Goal: Book appointment/travel/reservation

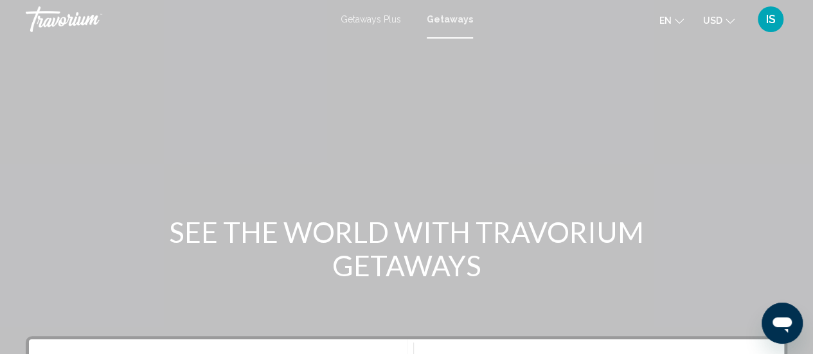
click at [450, 18] on span "Getaways" at bounding box center [450, 19] width 46 height 10
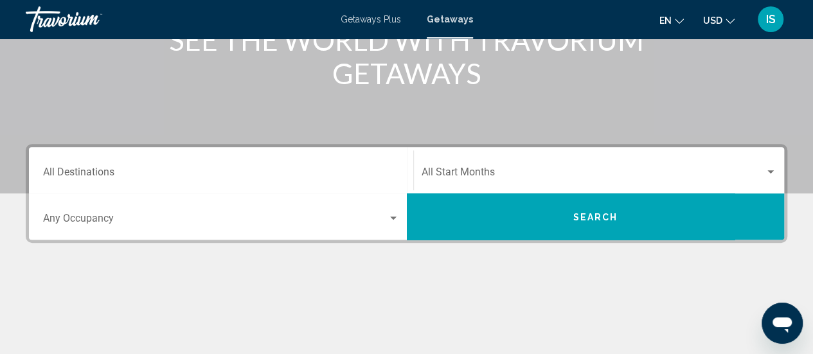
scroll to position [197, 0]
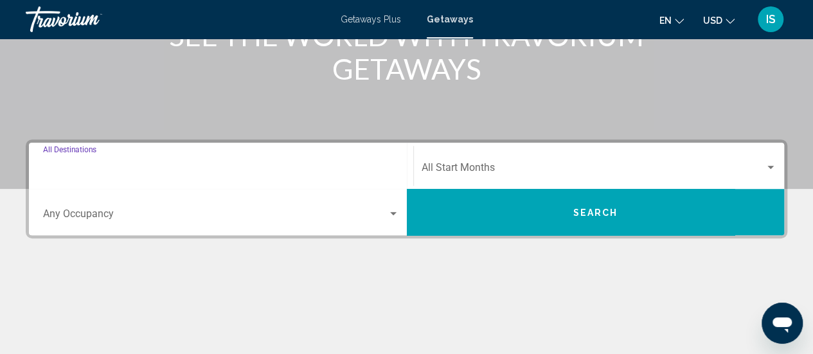
click at [152, 167] on input "Destination All Destinations" at bounding box center [221, 170] width 356 height 12
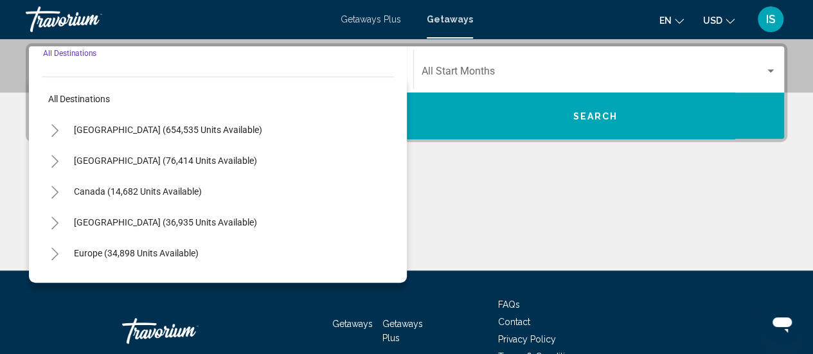
scroll to position [294, 0]
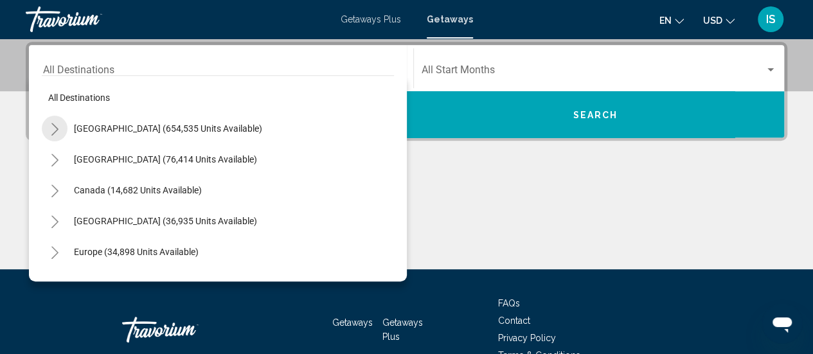
click at [52, 129] on icon "Toggle United States (654,535 units available)" at bounding box center [55, 129] width 10 height 13
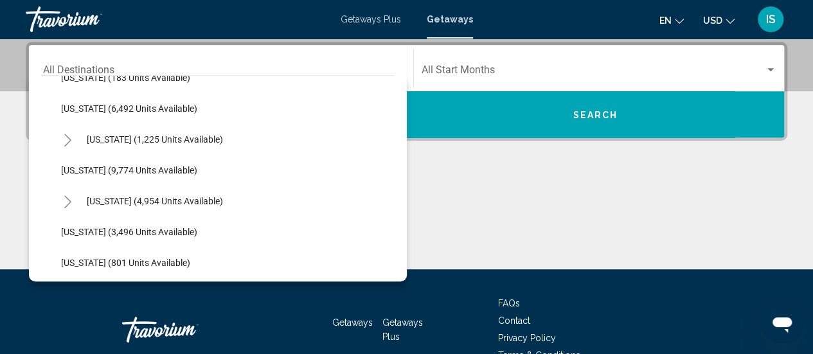
scroll to position [518, 0]
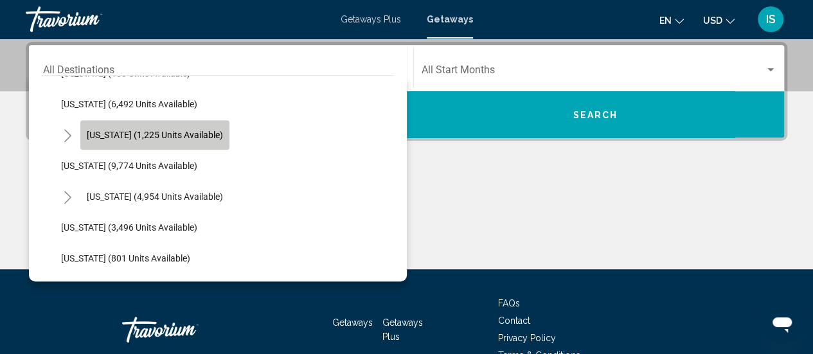
click at [158, 134] on span "[US_STATE] (1,225 units available)" at bounding box center [155, 135] width 136 height 10
type input "**********"
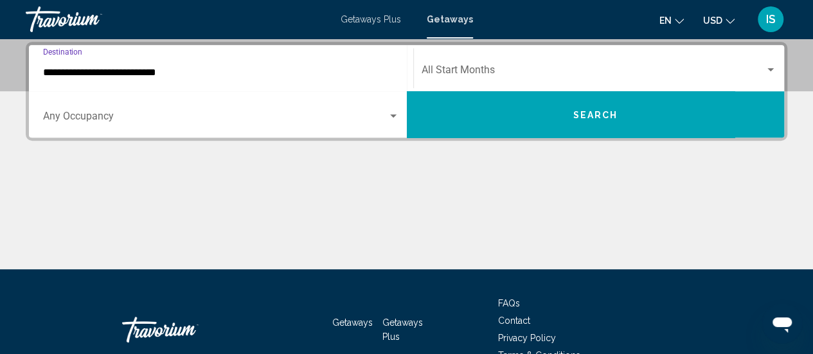
click at [477, 69] on span "Search widget" at bounding box center [593, 73] width 344 height 12
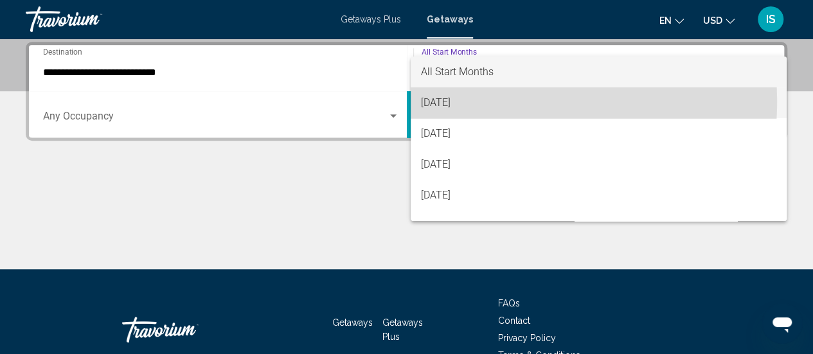
click at [464, 101] on span "[DATE]" at bounding box center [598, 102] width 355 height 31
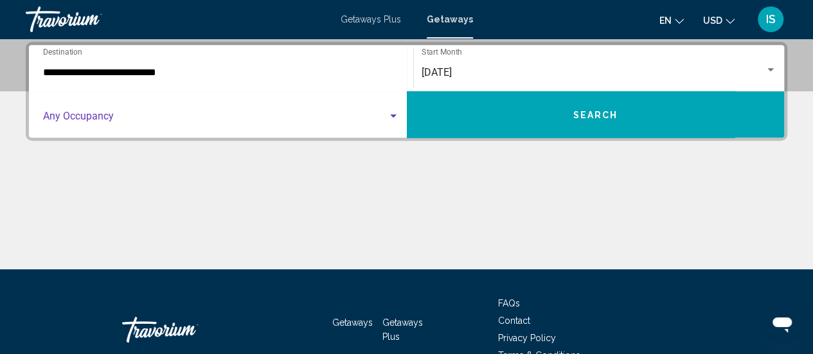
click at [394, 116] on div "Search widget" at bounding box center [393, 115] width 6 height 3
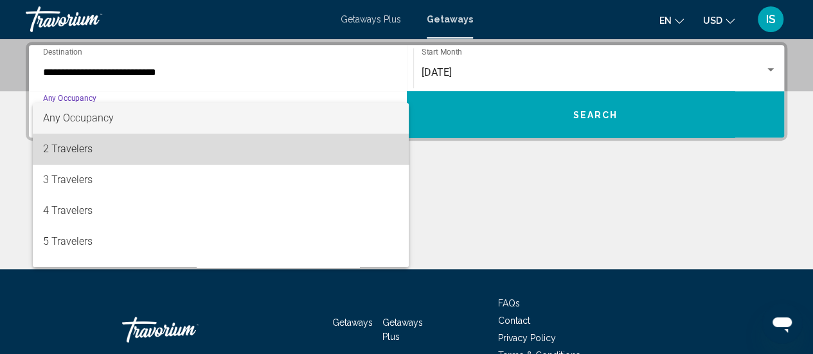
click at [333, 154] on span "2 Travelers" at bounding box center [221, 149] width 356 height 31
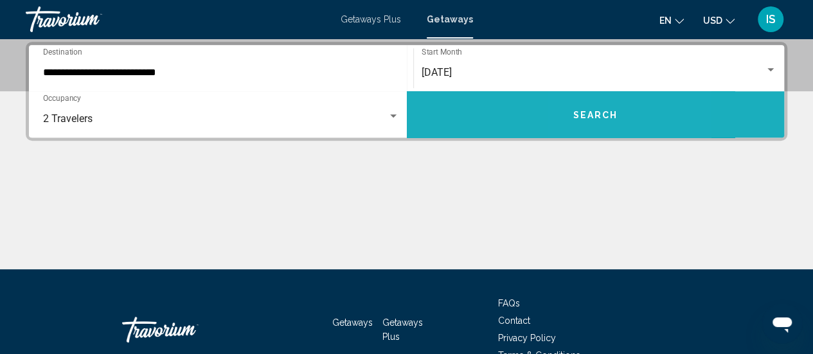
click at [585, 114] on span "Search" at bounding box center [594, 115] width 45 height 10
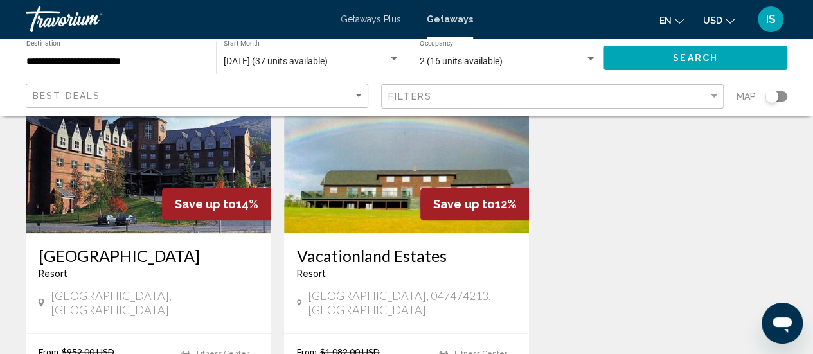
scroll to position [622, 0]
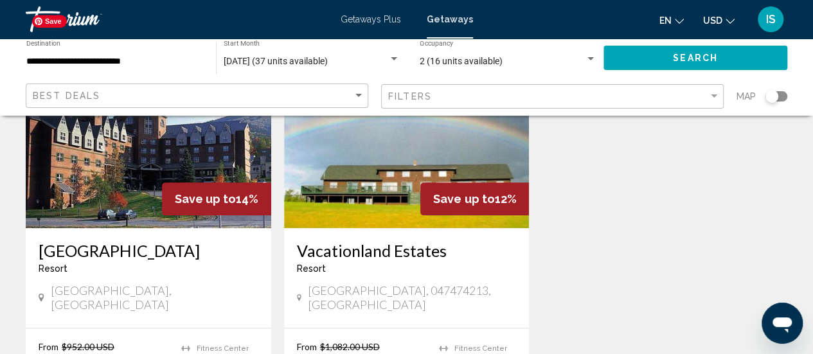
click at [104, 171] on img "Main content" at bounding box center [148, 125] width 245 height 206
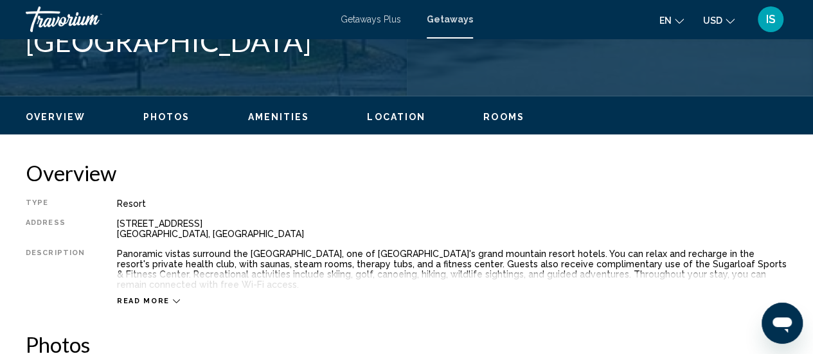
scroll to position [549, 0]
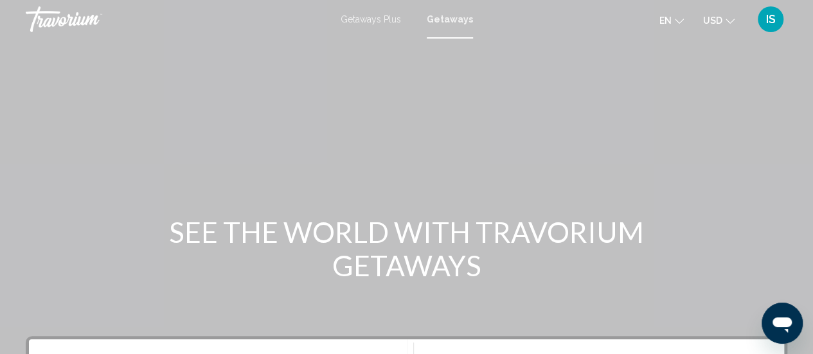
click at [446, 19] on span "Getaways" at bounding box center [450, 19] width 46 height 10
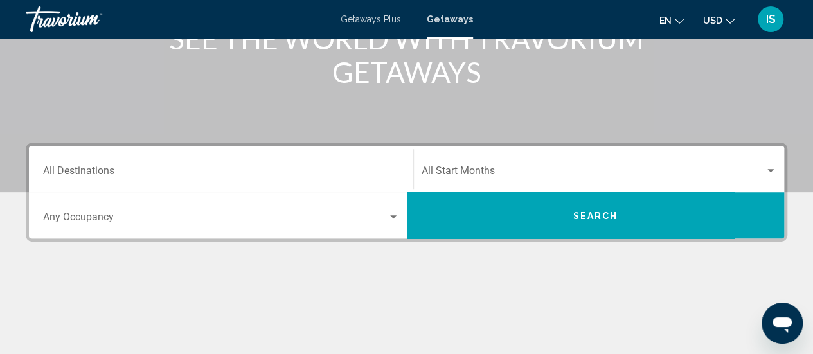
scroll to position [208, 0]
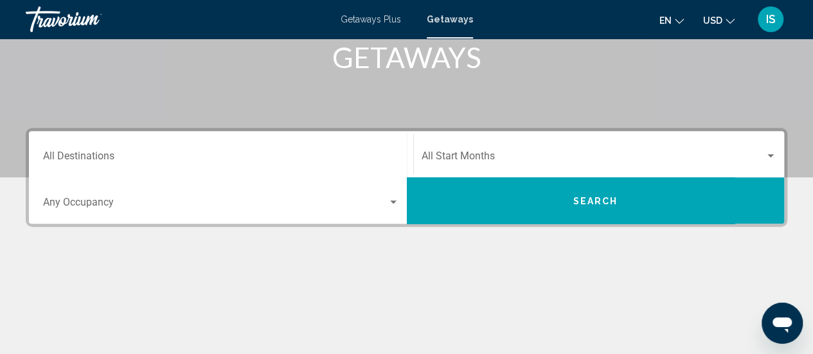
click at [342, 147] on div "Destination All Destinations" at bounding box center [221, 154] width 356 height 40
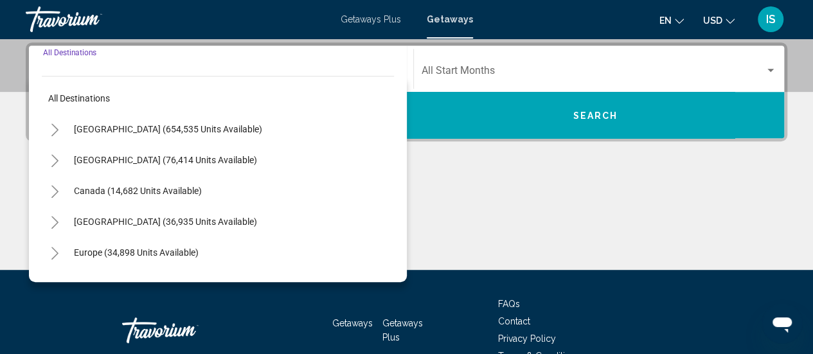
scroll to position [294, 0]
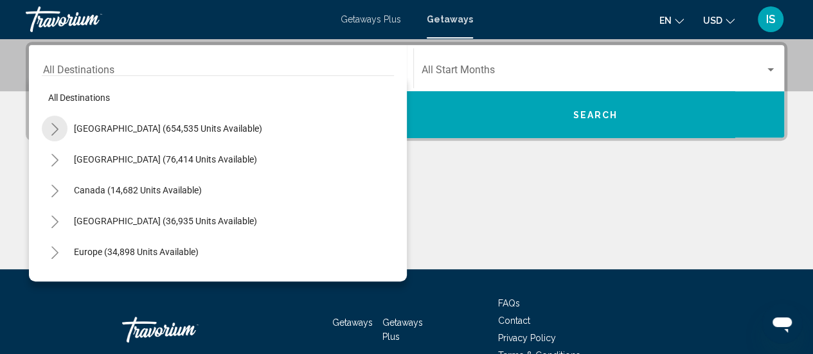
click at [58, 129] on icon "Toggle United States (654,535 units available)" at bounding box center [55, 129] width 10 height 13
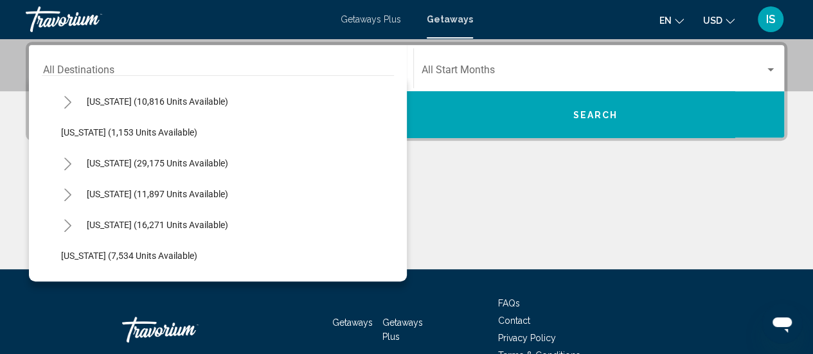
scroll to position [1080, 0]
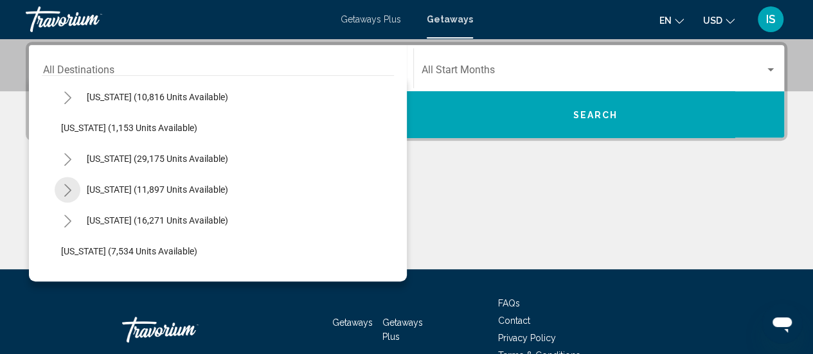
click at [65, 191] on icon "Toggle Tennessee (11,897 units available)" at bounding box center [68, 190] width 10 height 13
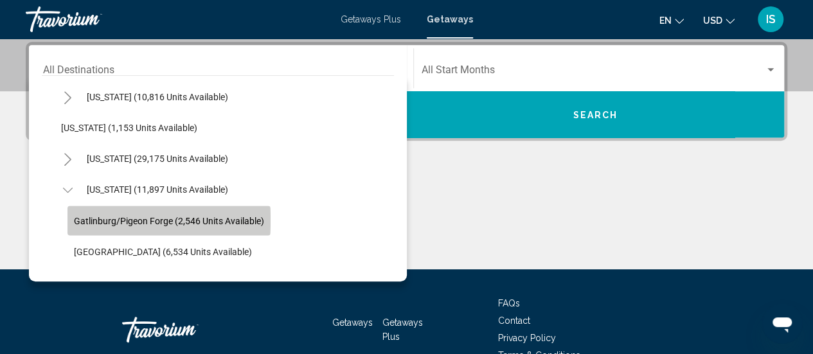
click at [114, 219] on span "Gatlinburg/Pigeon Forge (2,546 units available)" at bounding box center [169, 220] width 190 height 10
type input "**********"
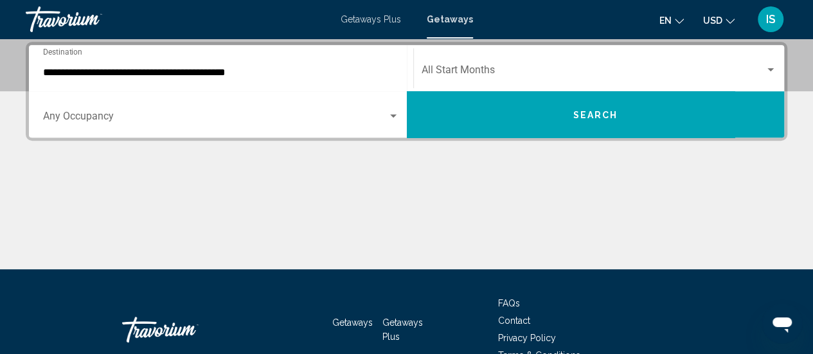
click at [457, 63] on div "Start Month All Start Months" at bounding box center [598, 68] width 355 height 40
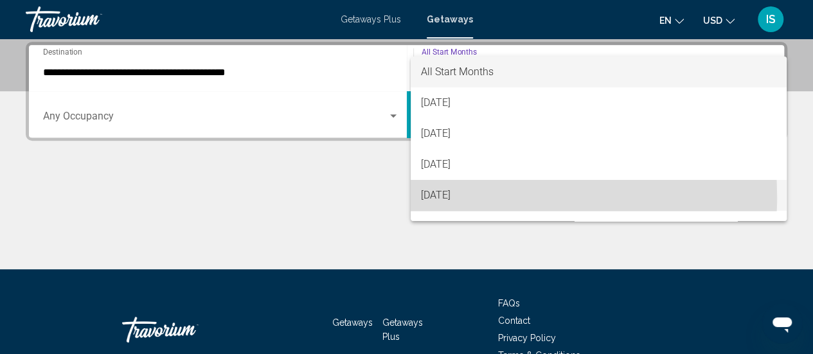
click at [457, 197] on span "[DATE]" at bounding box center [598, 195] width 355 height 31
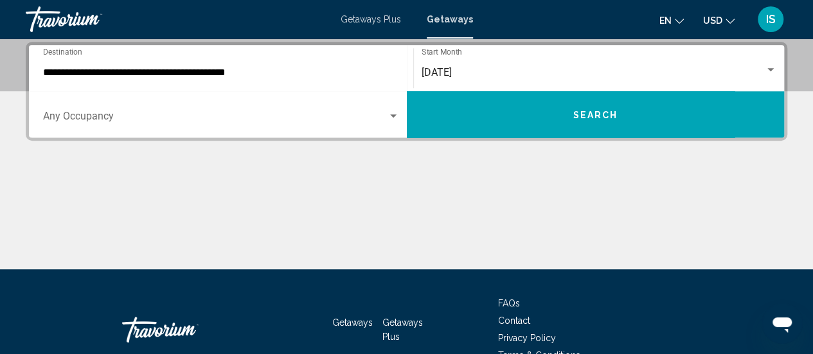
click at [324, 112] on div "Occupancy Any Occupancy" at bounding box center [221, 114] width 356 height 40
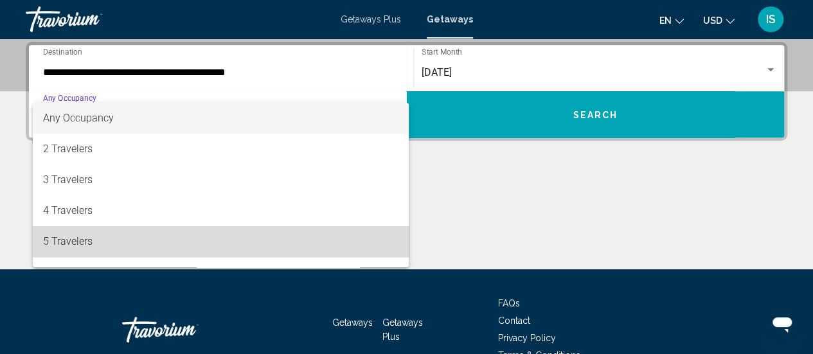
click at [242, 233] on span "5 Travelers" at bounding box center [221, 241] width 356 height 31
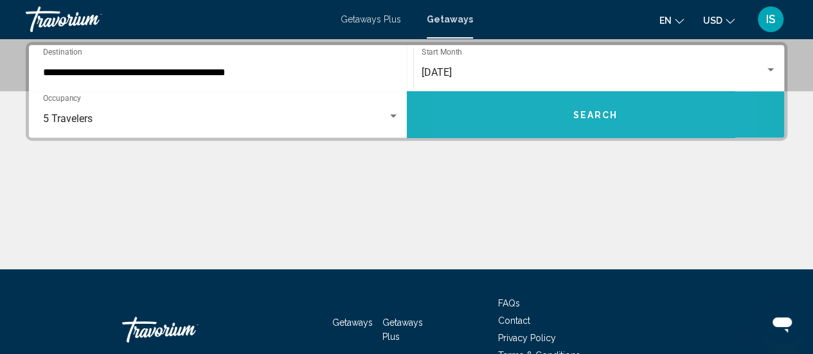
click at [526, 111] on button "Search" at bounding box center [596, 114] width 378 height 46
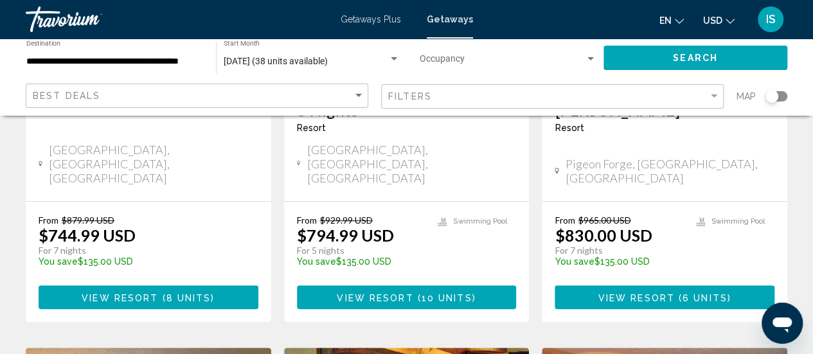
scroll to position [313, 0]
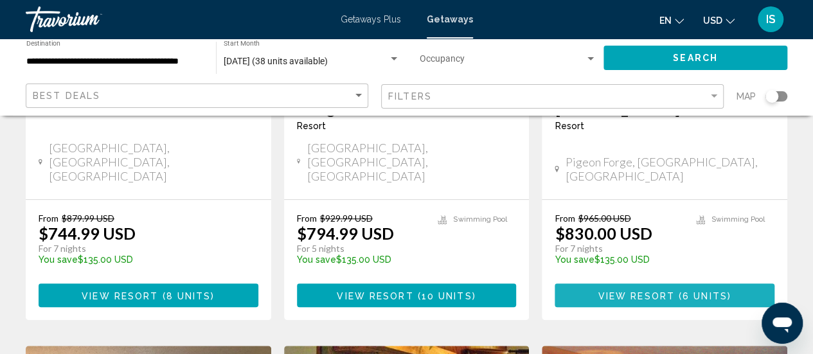
click at [656, 290] on span "View Resort" at bounding box center [636, 295] width 76 height 10
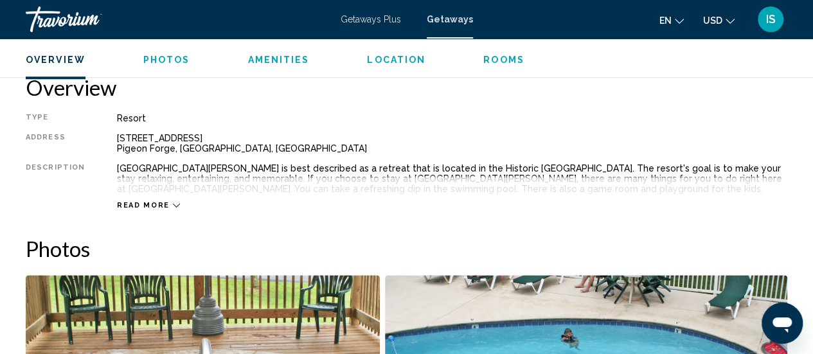
scroll to position [643, 0]
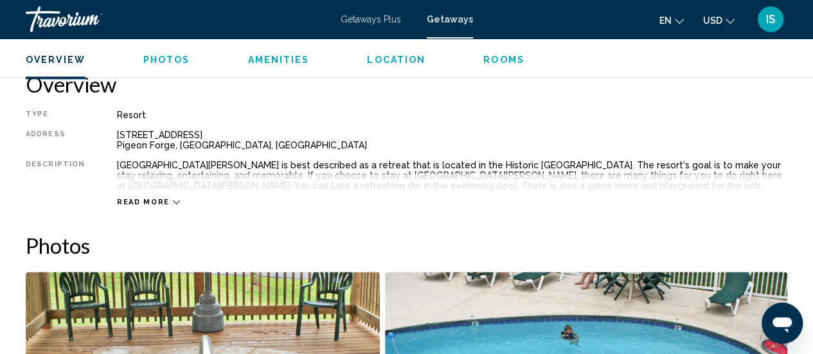
click at [146, 200] on span "Read more" at bounding box center [143, 202] width 53 height 8
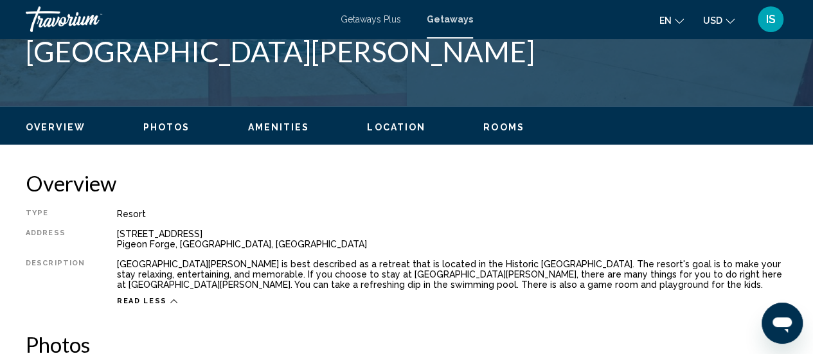
scroll to position [498, 0]
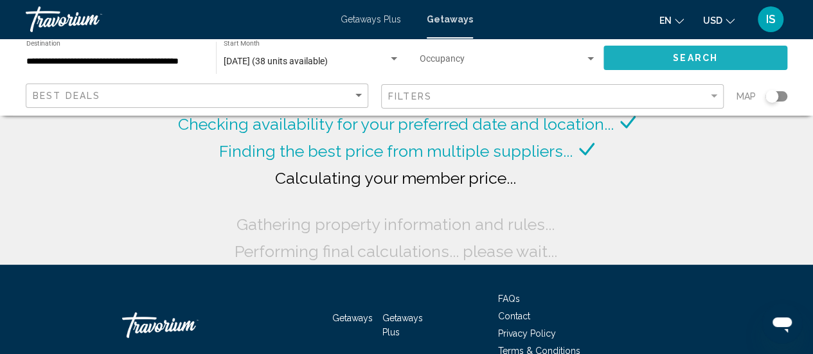
click at [653, 58] on button "Search" at bounding box center [695, 58] width 184 height 24
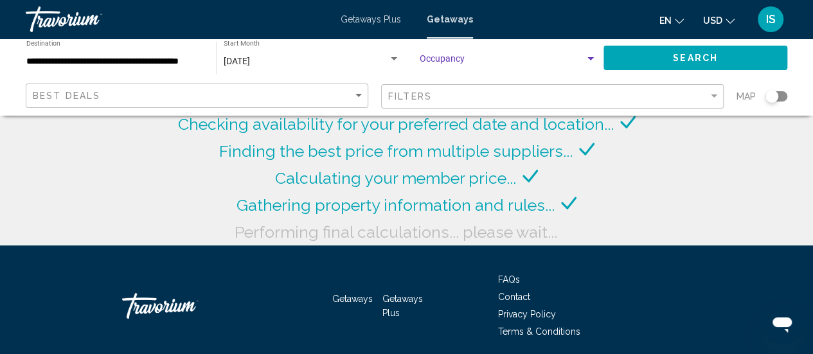
click at [582, 59] on span "Search widget" at bounding box center [502, 62] width 165 height 10
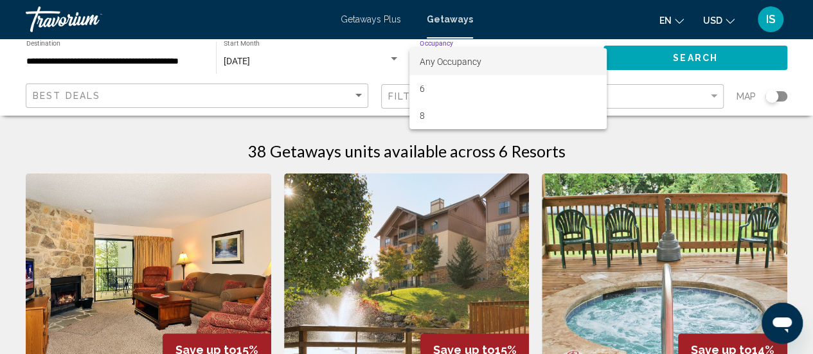
click at [660, 57] on div at bounding box center [406, 177] width 813 height 354
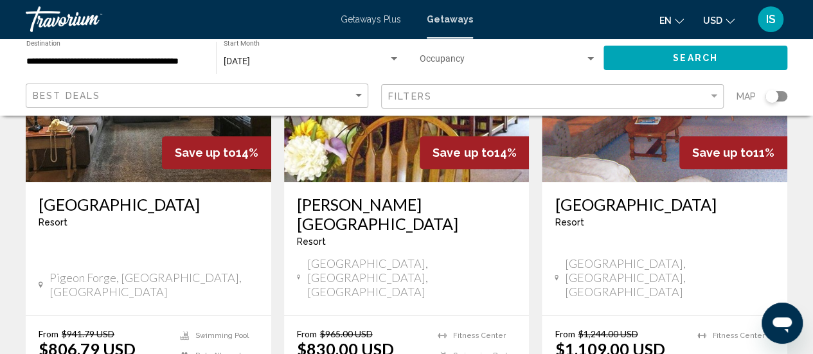
scroll to position [692, 0]
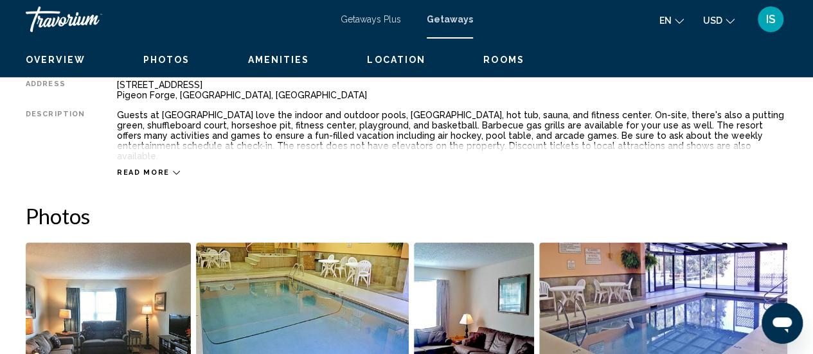
scroll to position [166, 0]
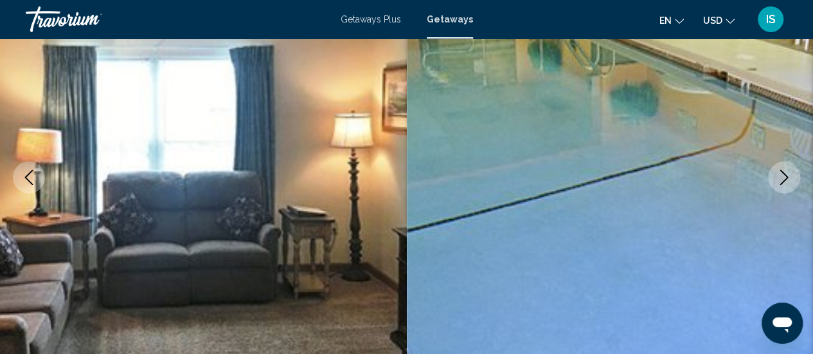
click at [784, 173] on icon "Next image" at bounding box center [783, 177] width 15 height 15
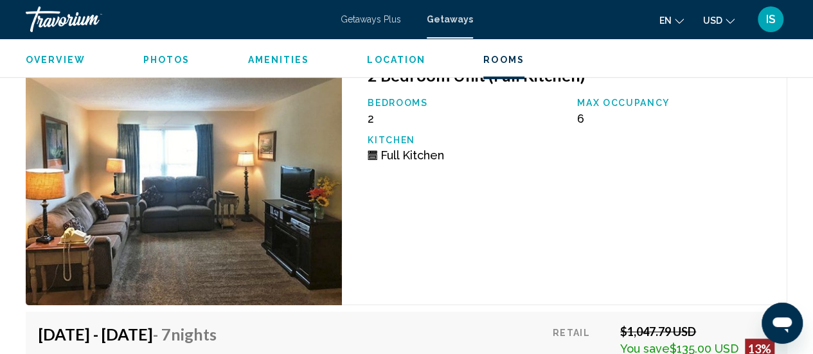
scroll to position [2763, 0]
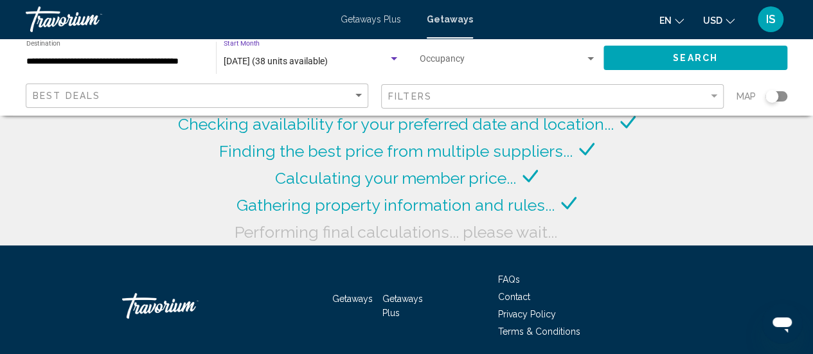
click at [285, 57] on span "[DATE] (38 units available)" at bounding box center [276, 61] width 104 height 10
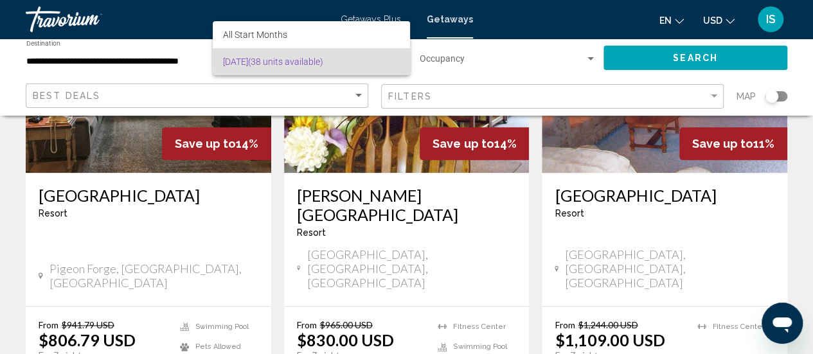
scroll to position [693, 0]
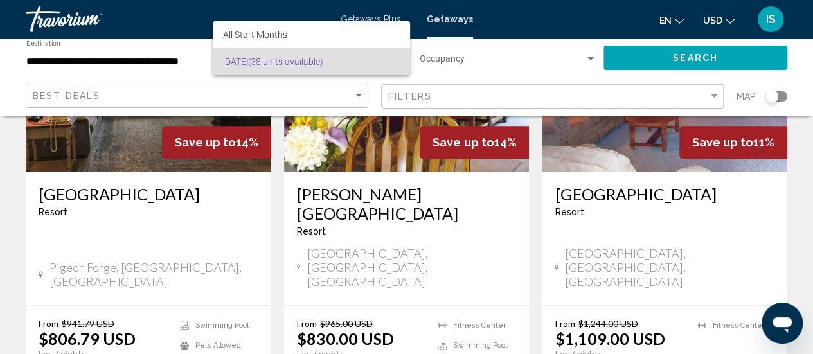
click at [423, 324] on div at bounding box center [406, 177] width 813 height 354
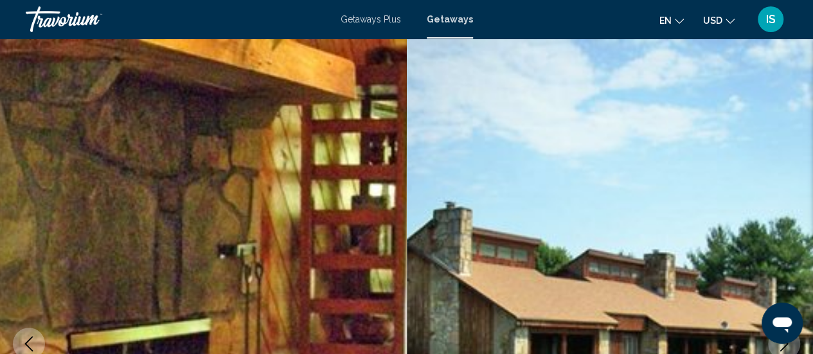
click at [448, 19] on span "Getaways" at bounding box center [450, 19] width 46 height 10
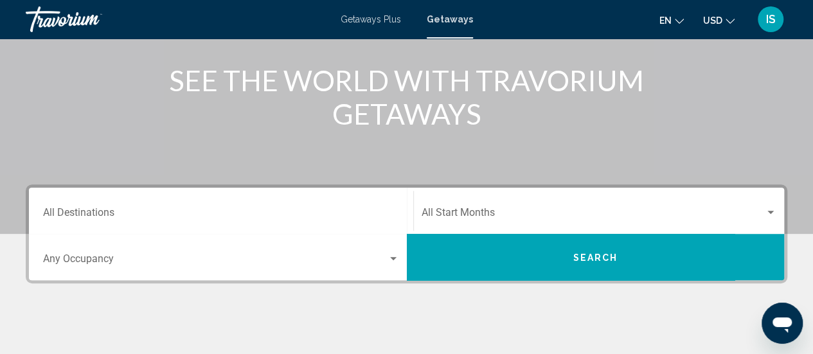
scroll to position [152, 0]
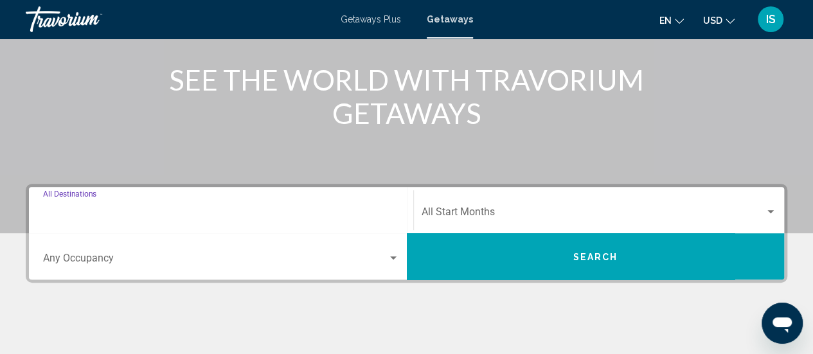
click at [146, 209] on input "Destination All Destinations" at bounding box center [221, 215] width 356 height 12
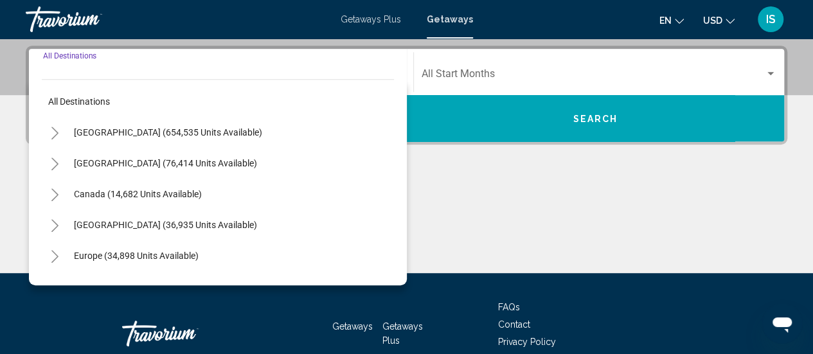
scroll to position [294, 0]
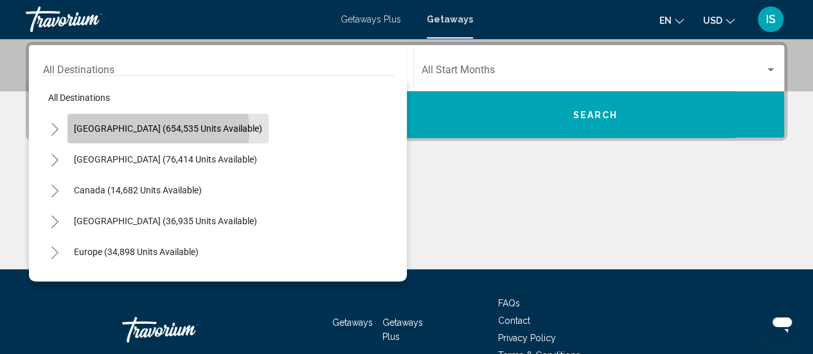
click at [157, 130] on span "[GEOGRAPHIC_DATA] (654,535 units available)" at bounding box center [168, 128] width 188 height 10
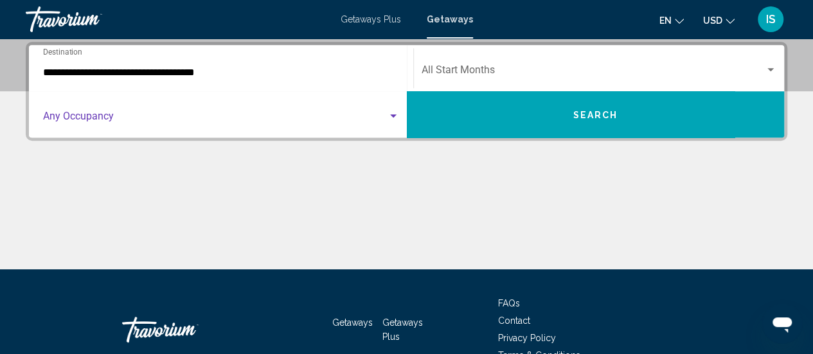
click at [146, 120] on span "Search widget" at bounding box center [215, 119] width 344 height 12
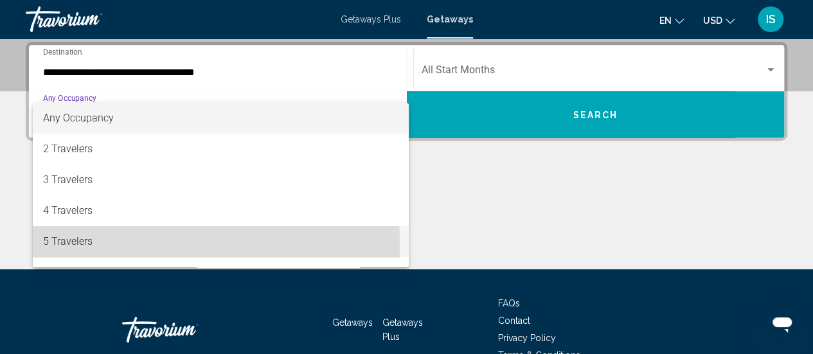
click at [91, 245] on span "5 Travelers" at bounding box center [221, 241] width 356 height 31
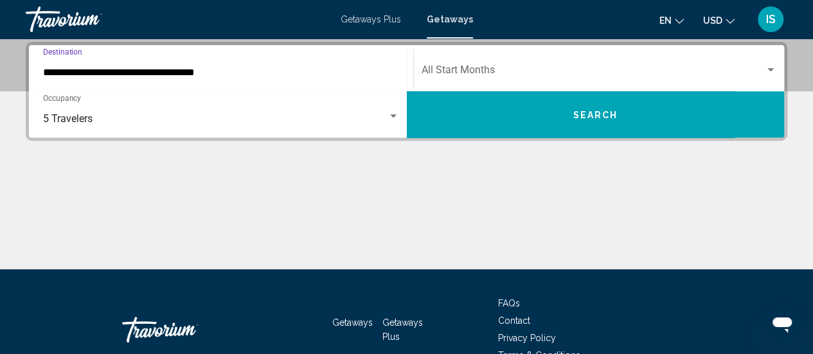
click at [61, 76] on input "**********" at bounding box center [221, 73] width 356 height 12
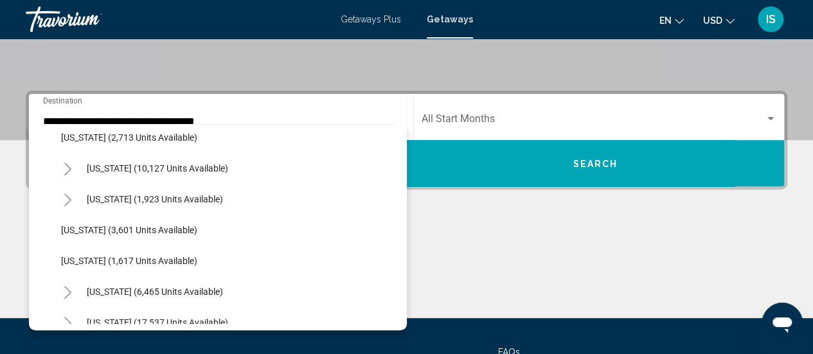
scroll to position [793, 0]
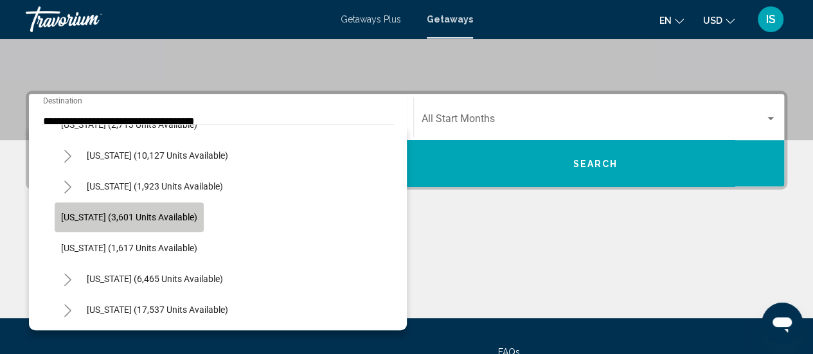
click at [186, 217] on span "[US_STATE] (3,601 units available)" at bounding box center [129, 217] width 136 height 10
type input "**********"
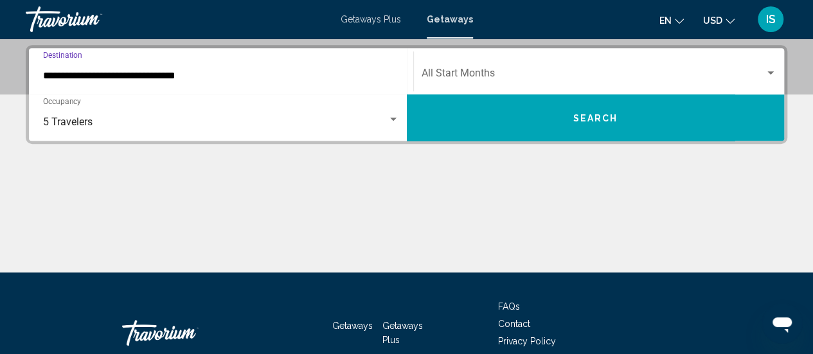
scroll to position [294, 0]
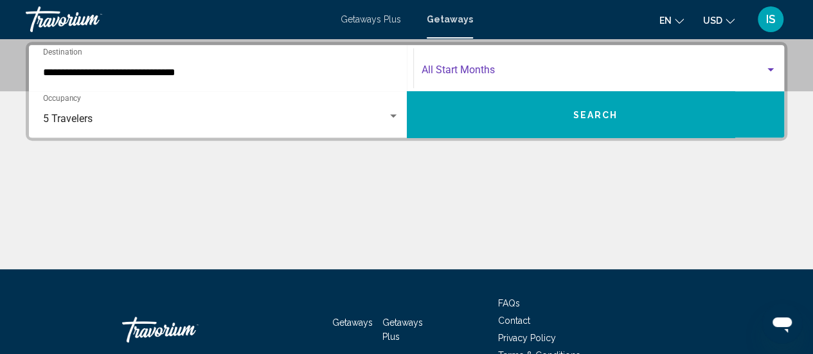
click at [464, 71] on span "Search widget" at bounding box center [593, 73] width 344 height 12
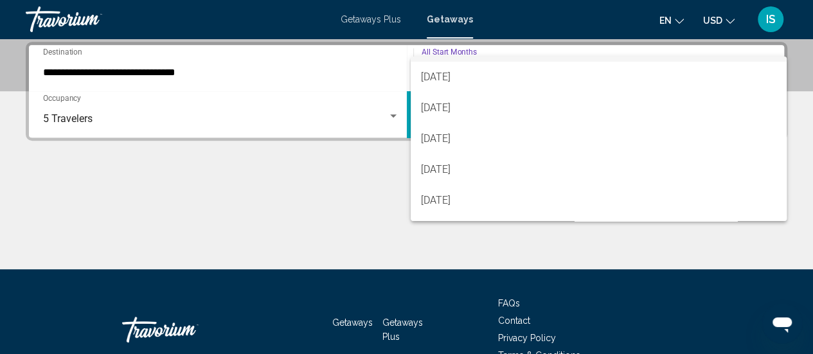
scroll to position [51, 0]
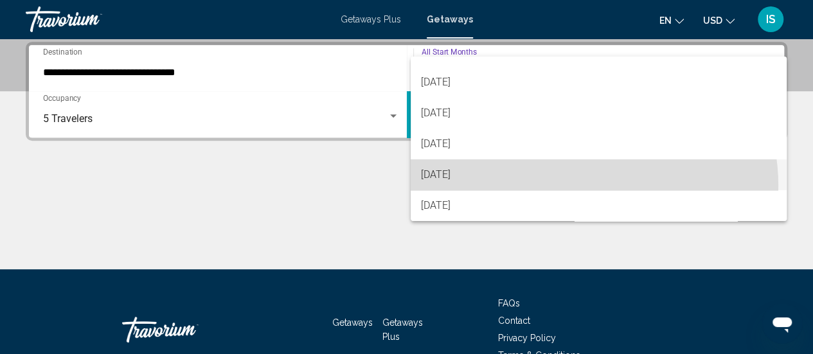
click at [578, 186] on span "[DATE]" at bounding box center [598, 174] width 355 height 31
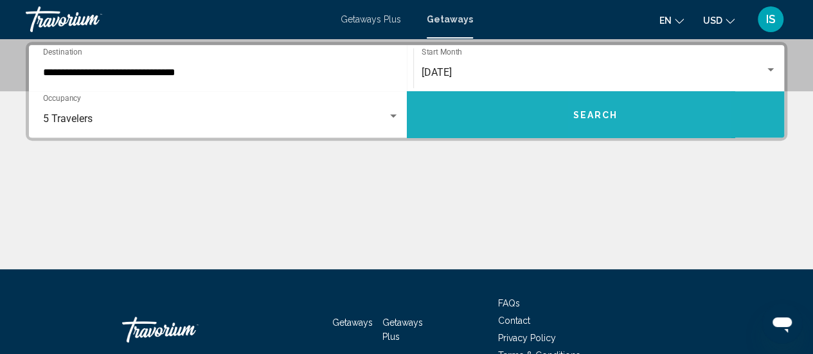
click at [596, 107] on button "Search" at bounding box center [596, 114] width 378 height 46
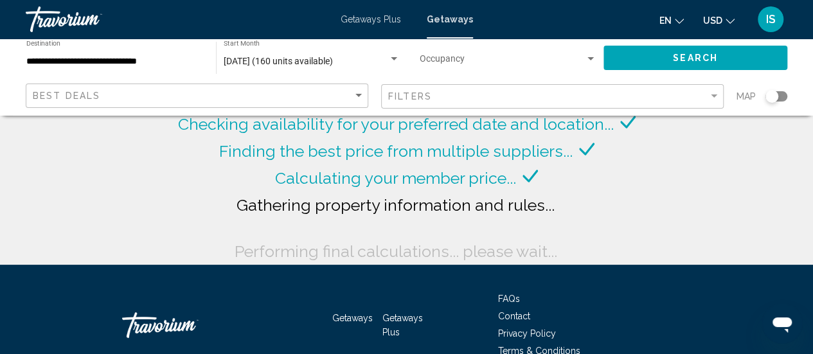
click at [587, 60] on div "Search widget" at bounding box center [590, 58] width 6 height 3
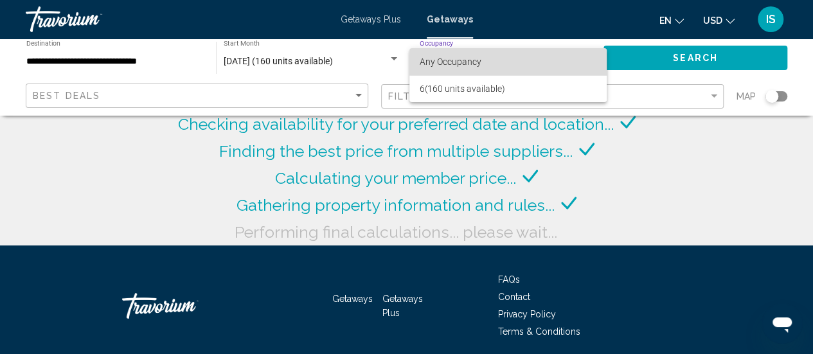
click at [587, 60] on span "Any Occupancy" at bounding box center [508, 61] width 177 height 27
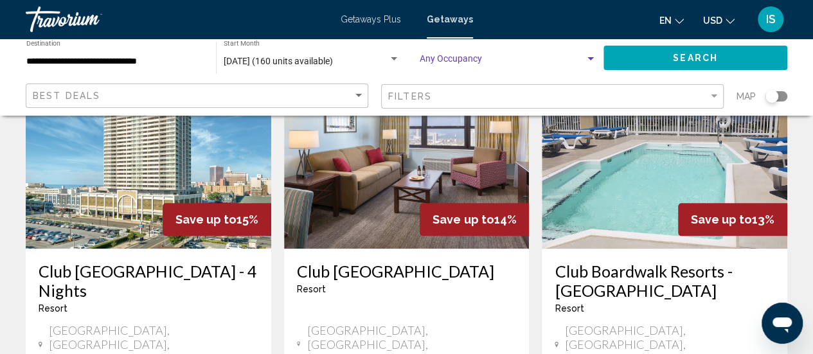
scroll to position [610, 0]
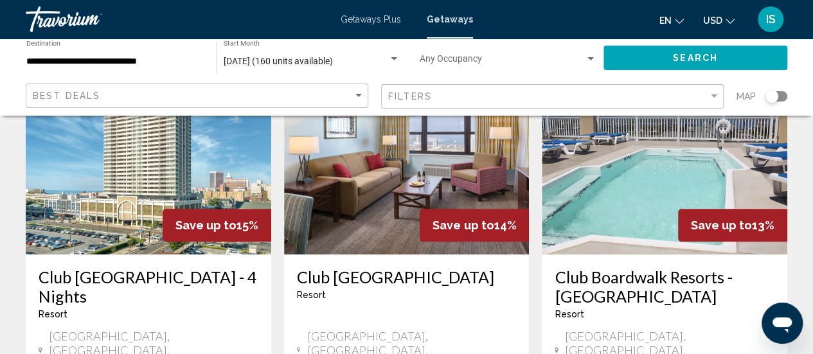
click at [78, 267] on h3 "Club [GEOGRAPHIC_DATA] - 4 Nights" at bounding box center [149, 286] width 220 height 39
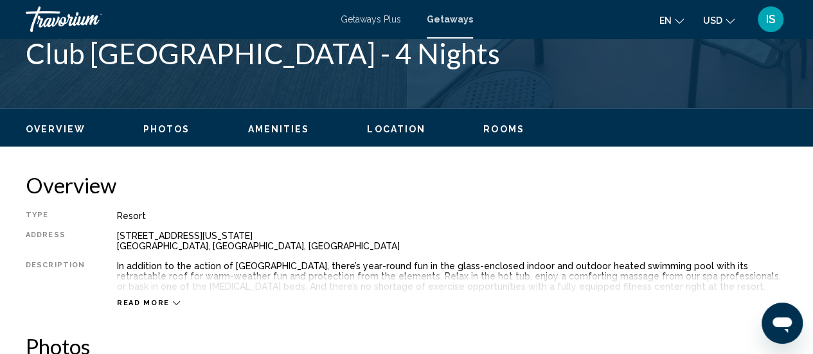
scroll to position [581, 0]
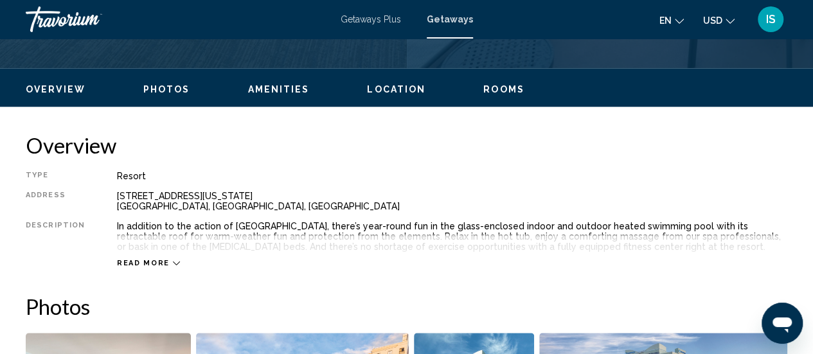
click at [155, 263] on span "Read more" at bounding box center [143, 263] width 53 height 8
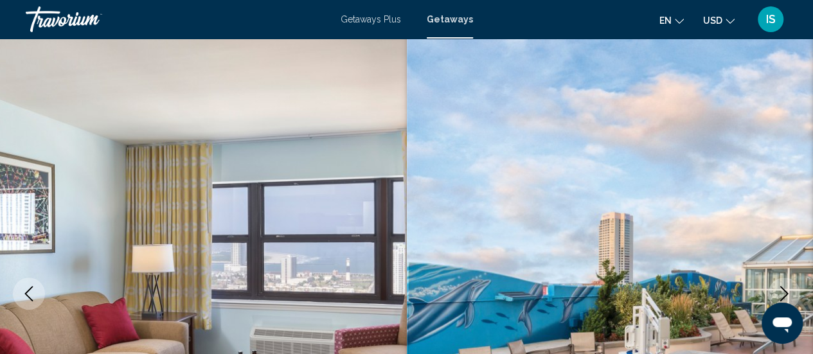
scroll to position [0, 0]
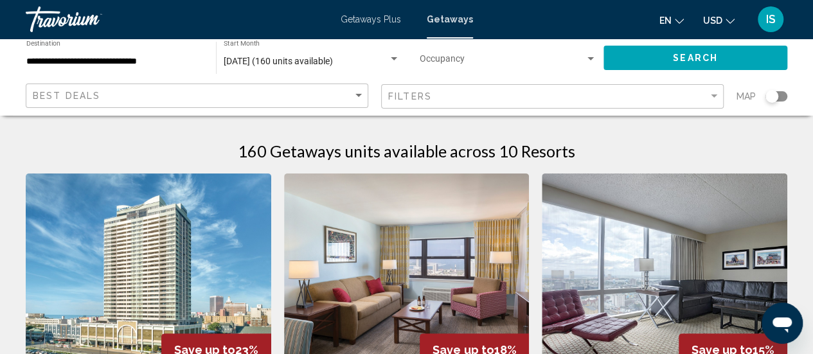
click at [443, 56] on div "Occupancy Any Occupancy" at bounding box center [508, 57] width 177 height 35
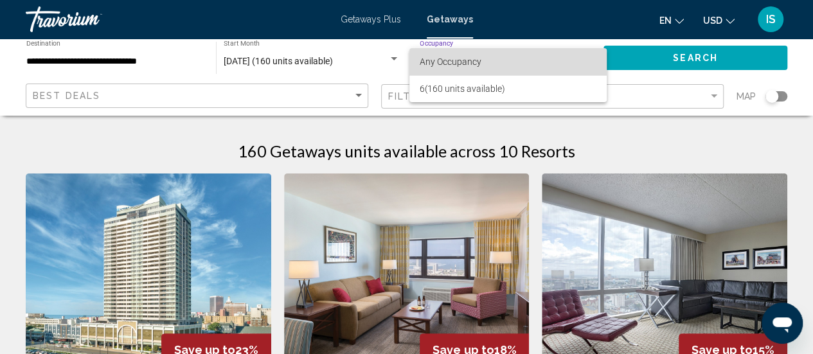
click at [448, 61] on span "Any Occupancy" at bounding box center [451, 62] width 62 height 10
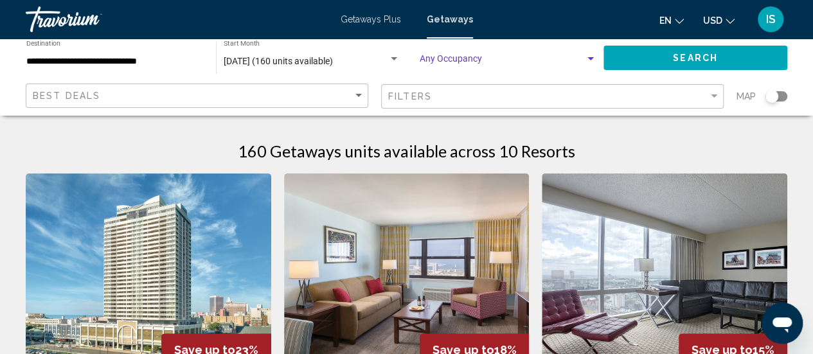
click at [590, 57] on div "Search widget" at bounding box center [590, 58] width 6 height 3
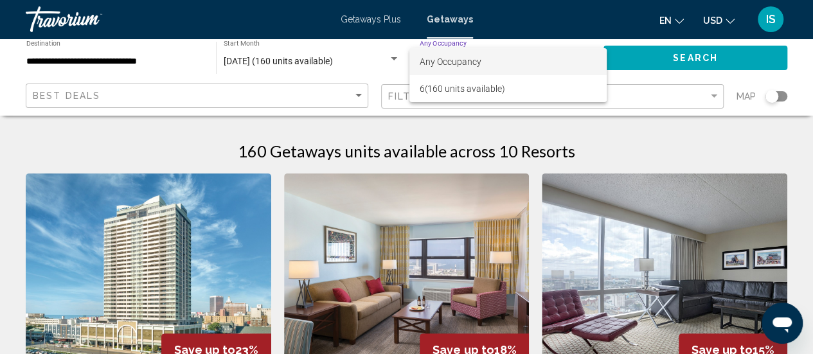
click at [639, 143] on div at bounding box center [406, 177] width 813 height 354
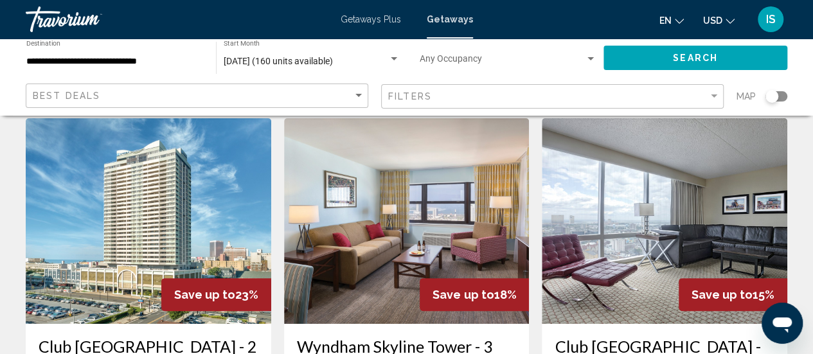
scroll to position [58, 0]
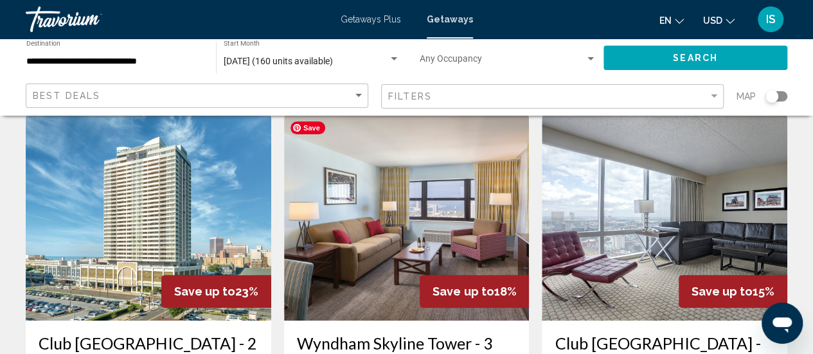
click at [398, 233] on img "Main content" at bounding box center [406, 218] width 245 height 206
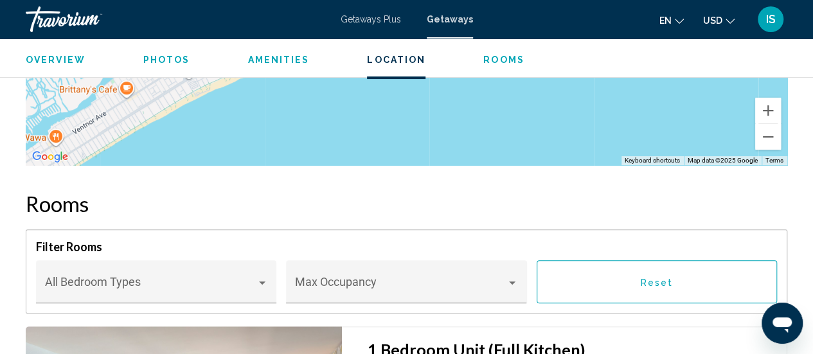
scroll to position [2607, 0]
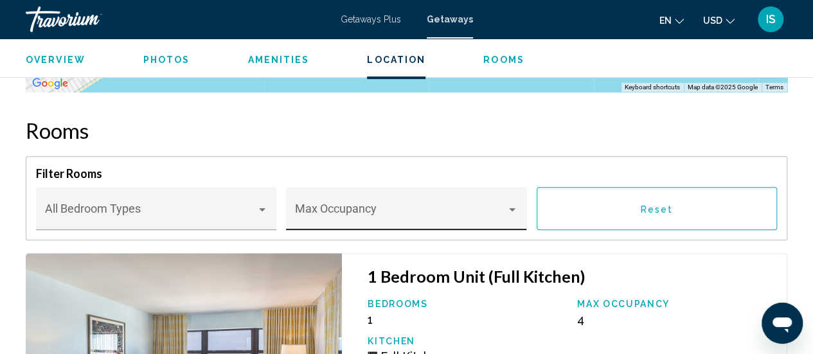
click at [492, 196] on div "Max Occupancy" at bounding box center [406, 213] width 223 height 34
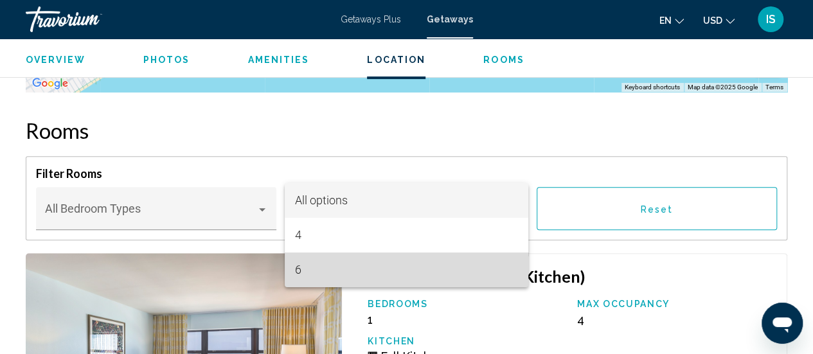
click at [465, 274] on span "6" at bounding box center [406, 270] width 223 height 35
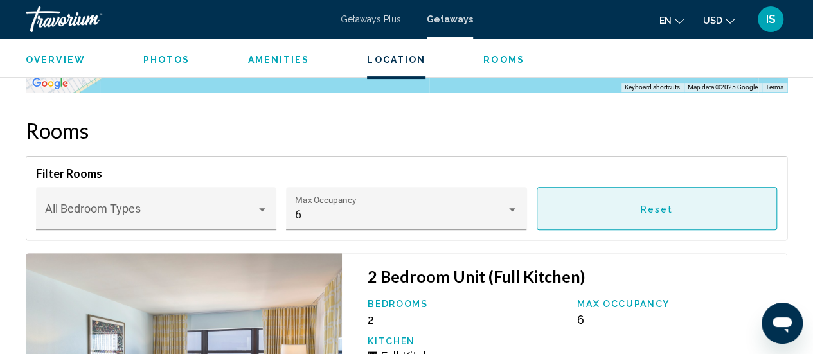
click at [672, 193] on button "Reset" at bounding box center [656, 208] width 240 height 43
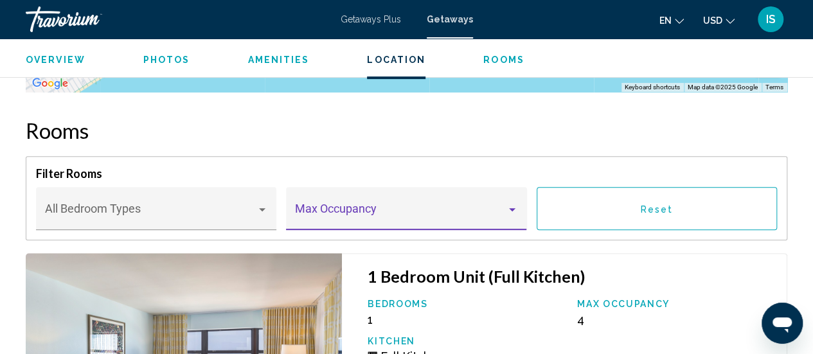
click at [515, 204] on div "Main content" at bounding box center [512, 209] width 12 height 10
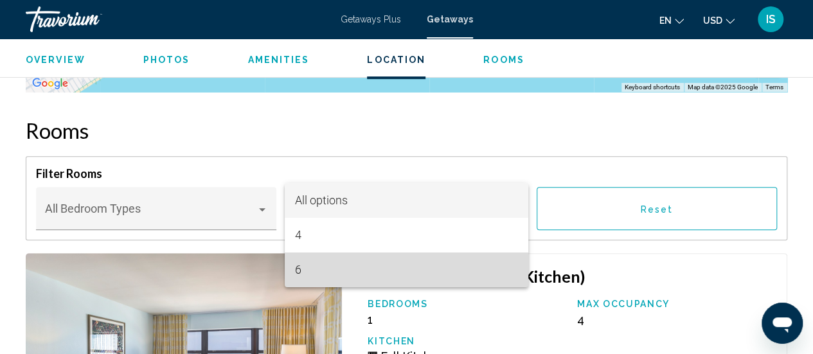
click at [444, 272] on span "6" at bounding box center [406, 270] width 223 height 35
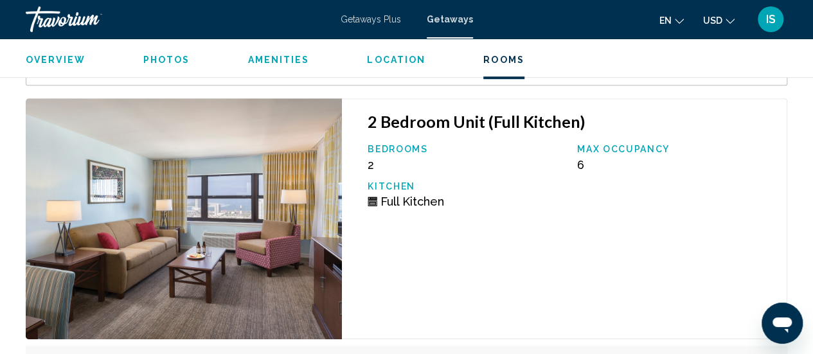
scroll to position [2743, 0]
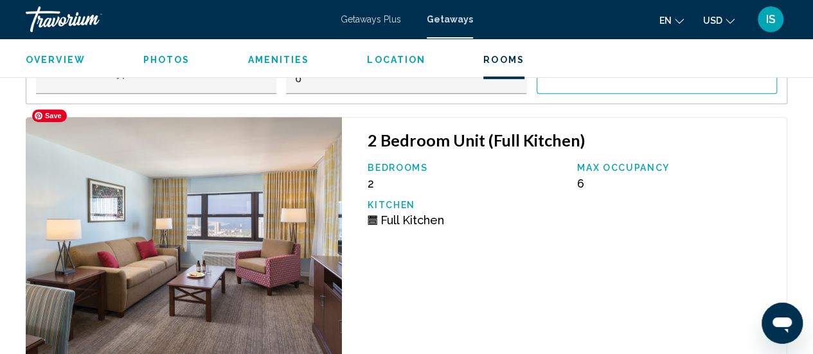
click at [267, 240] on img "Main content" at bounding box center [184, 237] width 316 height 241
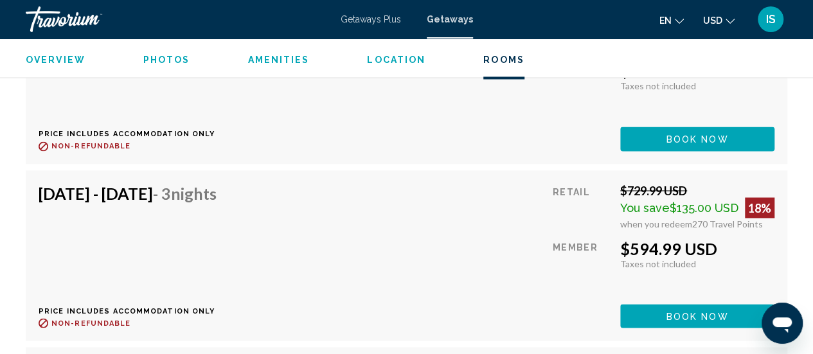
scroll to position [3480, 0]
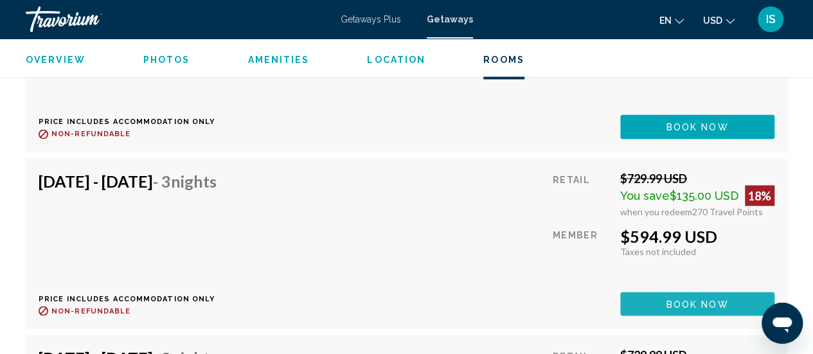
click at [707, 299] on span "Book now" at bounding box center [697, 304] width 62 height 10
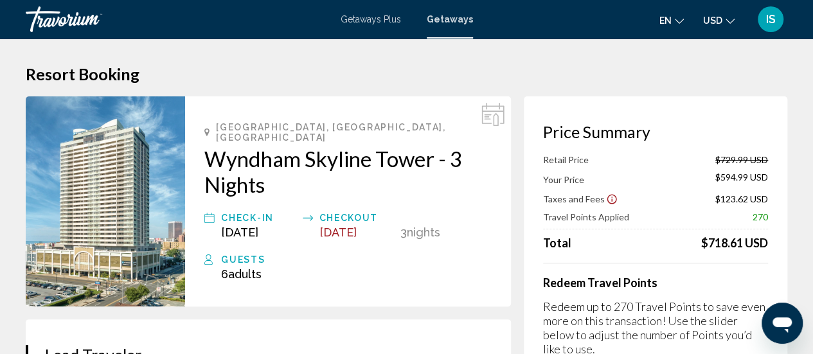
click at [242, 153] on h2 "Wyndham Skyline Tower - 3 Nights" at bounding box center [347, 171] width 287 height 51
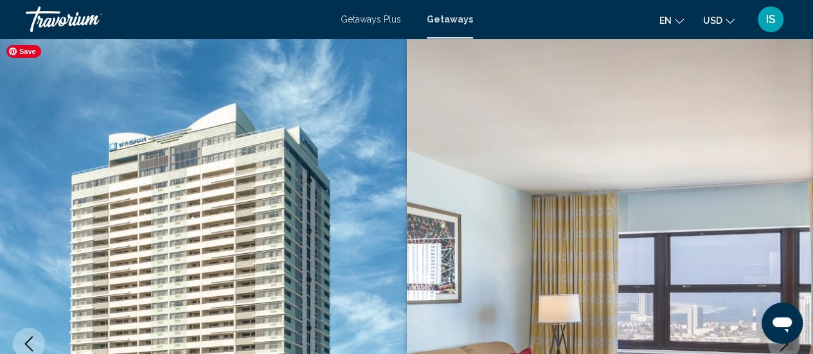
scroll to position [166, 0]
